Goal: Find specific page/section: Find specific page/section

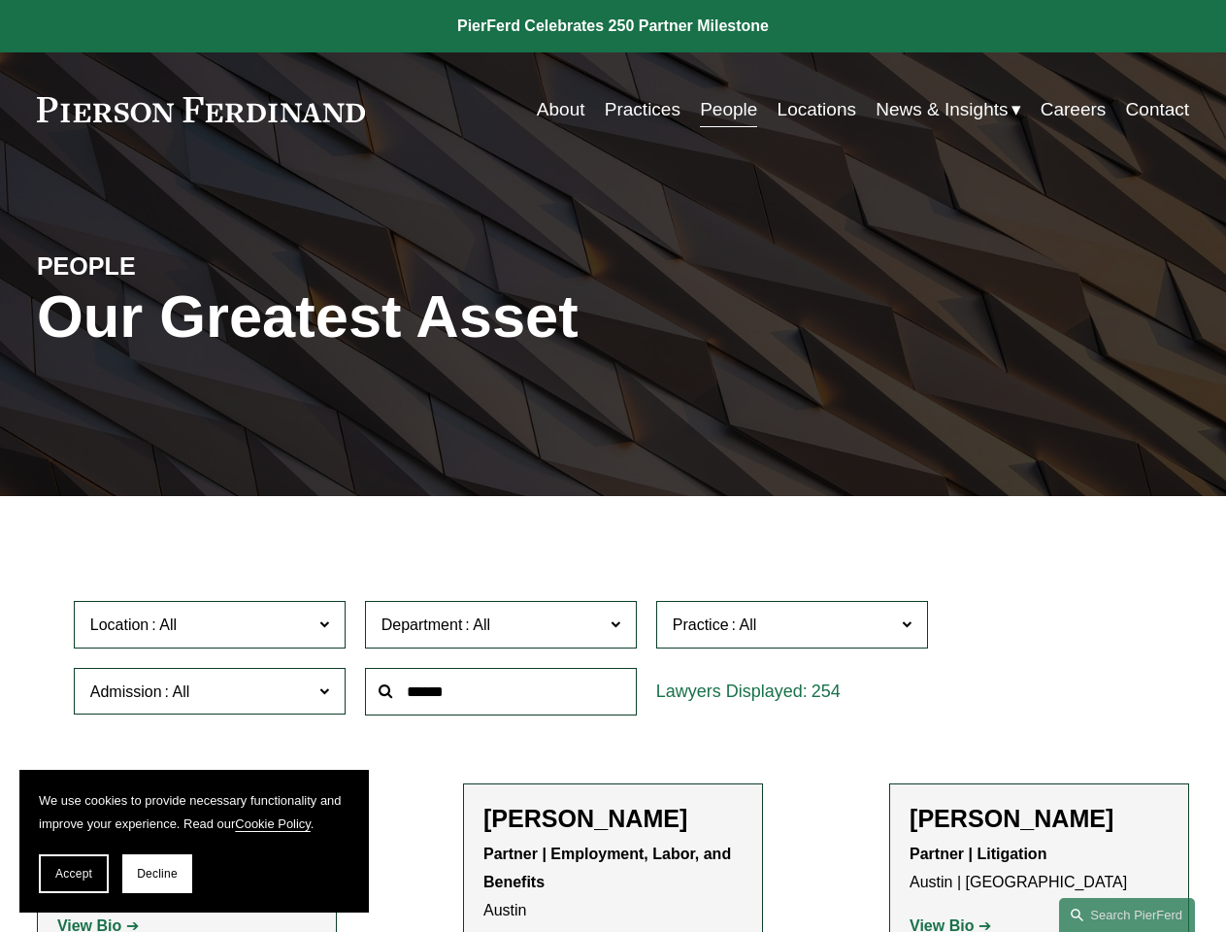
click at [74, 873] on span "Accept" at bounding box center [73, 874] width 37 height 14
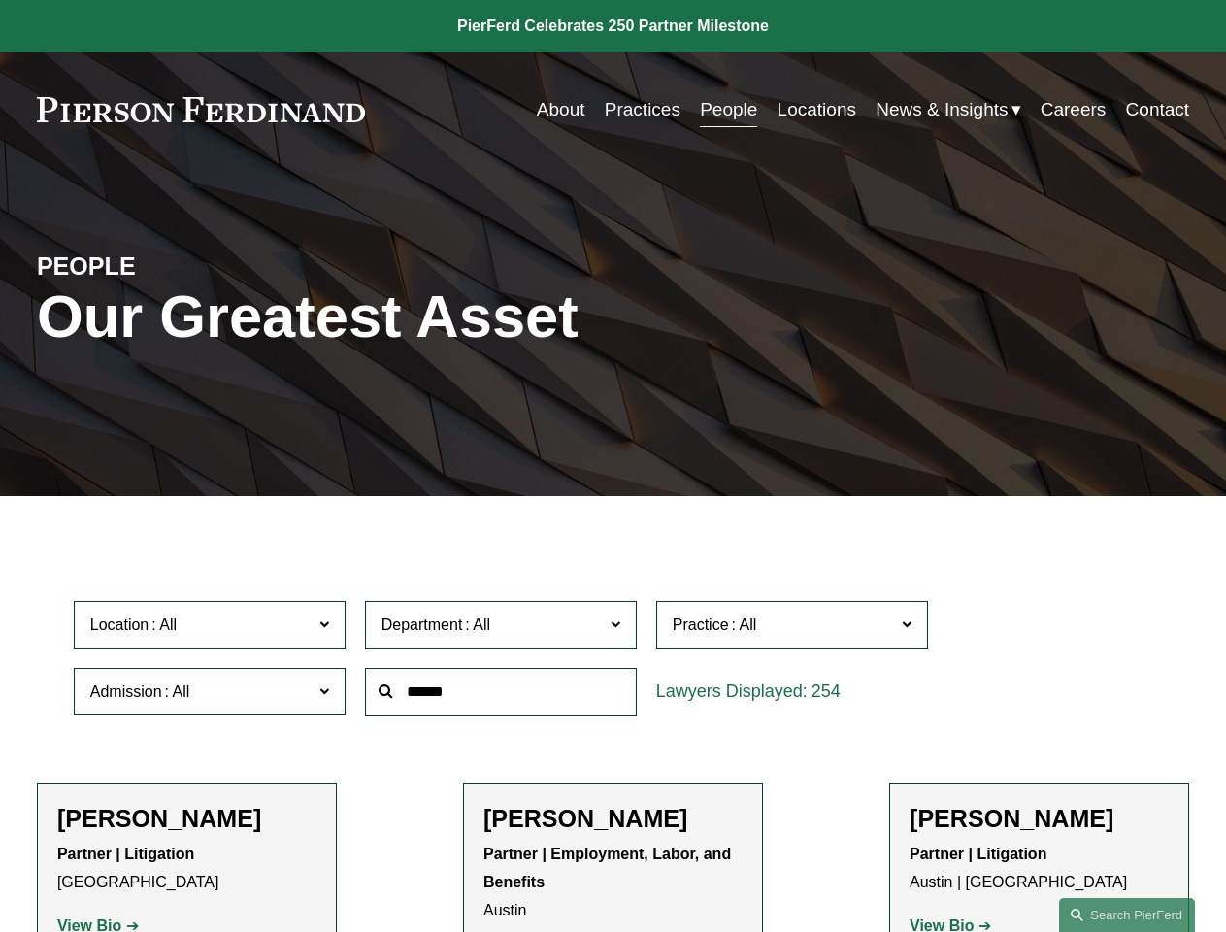
click at [157, 873] on p "Partner | Litigation [GEOGRAPHIC_DATA]" at bounding box center [186, 868] width 259 height 56
click at [612, 725] on div at bounding box center [500, 691] width 291 height 67
click at [612, 662] on div at bounding box center [500, 691] width 291 height 67
click at [211, 629] on span "Location" at bounding box center [201, 624] width 222 height 26
click at [502, 629] on span "Department" at bounding box center [492, 624] width 222 height 26
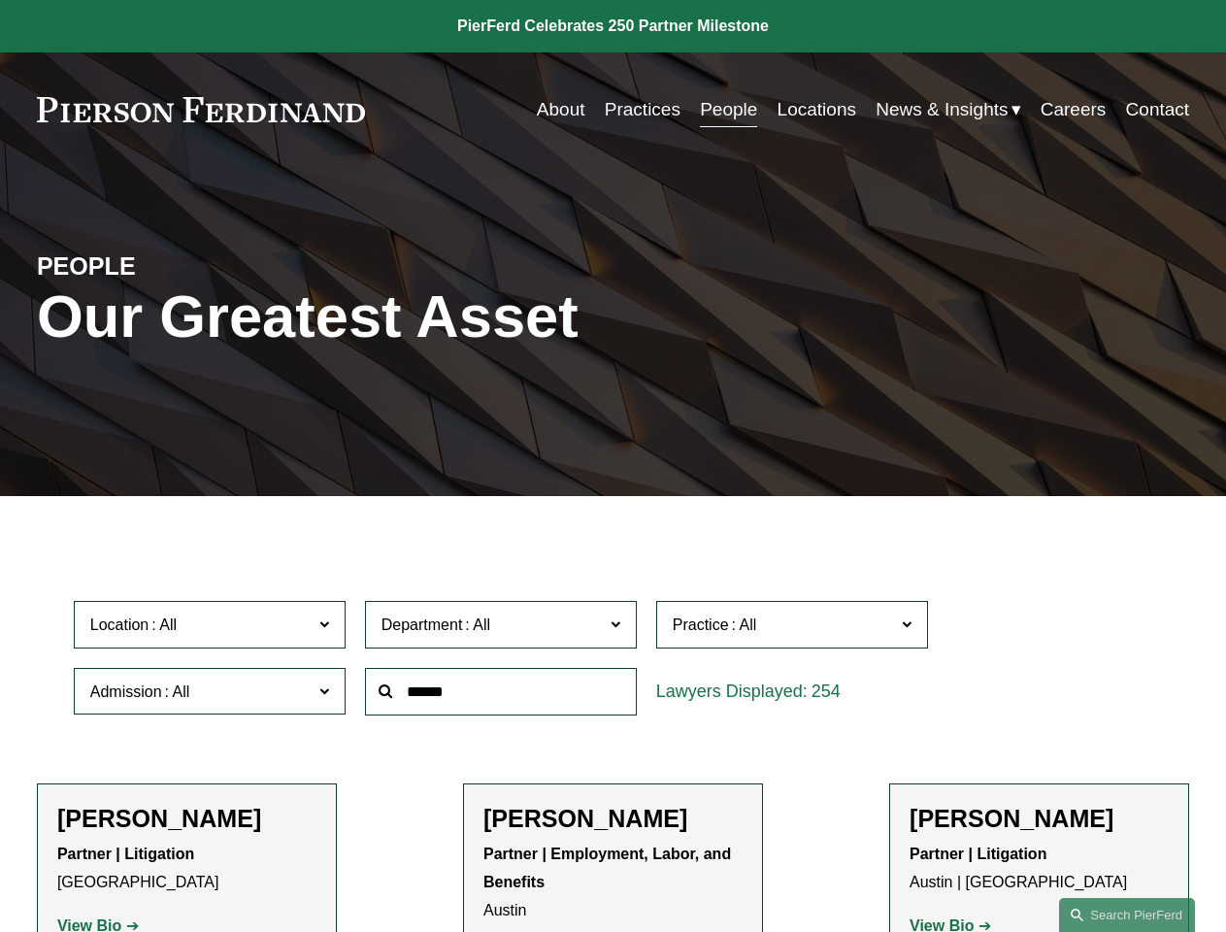
click at [793, 629] on span "Practice" at bounding box center [784, 624] width 222 height 26
click at [0, 0] on link "All" at bounding box center [0, 0] width 0 height 0
click at [502, 696] on input "text" at bounding box center [501, 692] width 272 height 48
